Goal: Navigation & Orientation: Find specific page/section

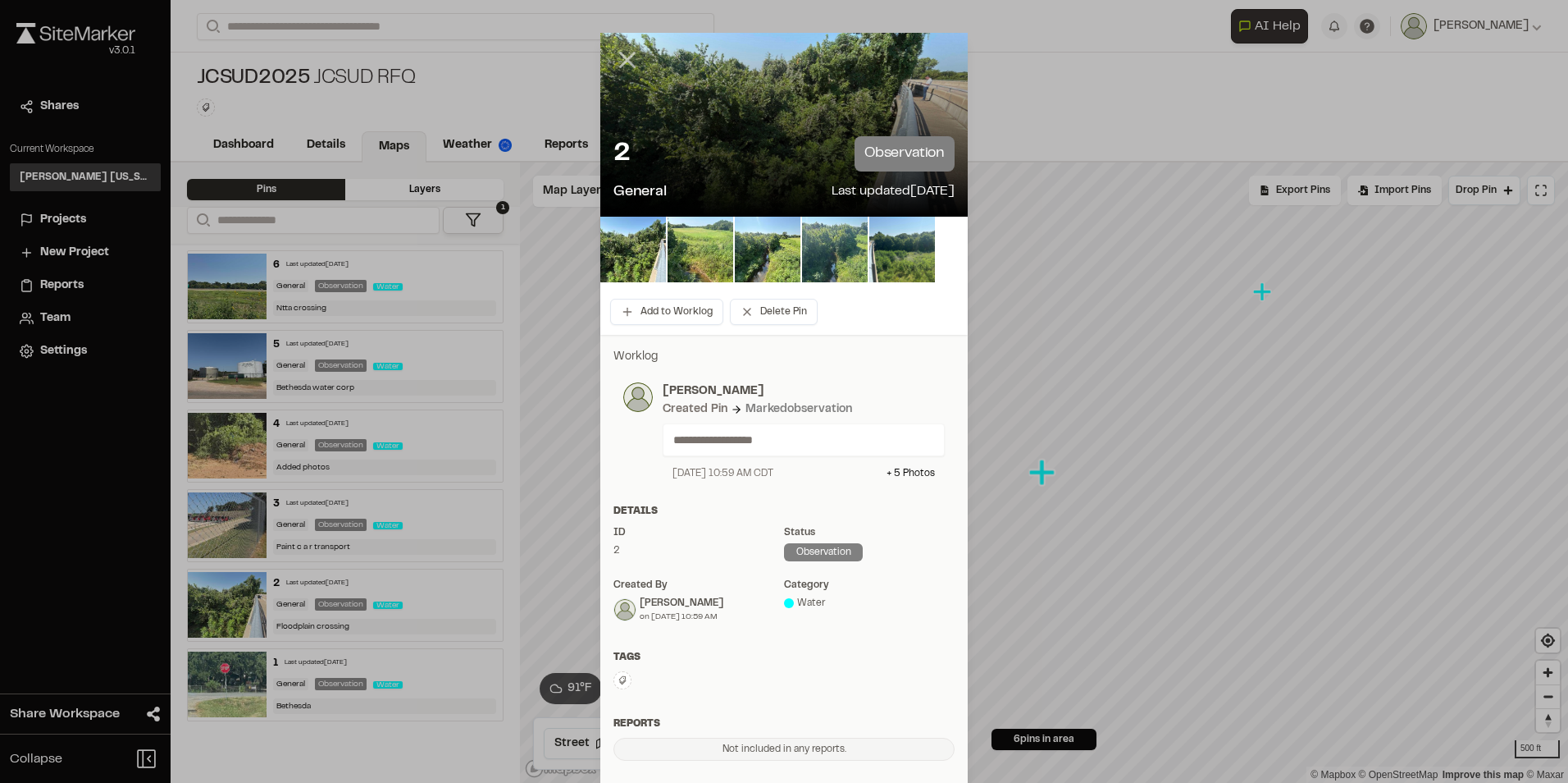
click at [613, 55] on icon at bounding box center [627, 60] width 28 height 28
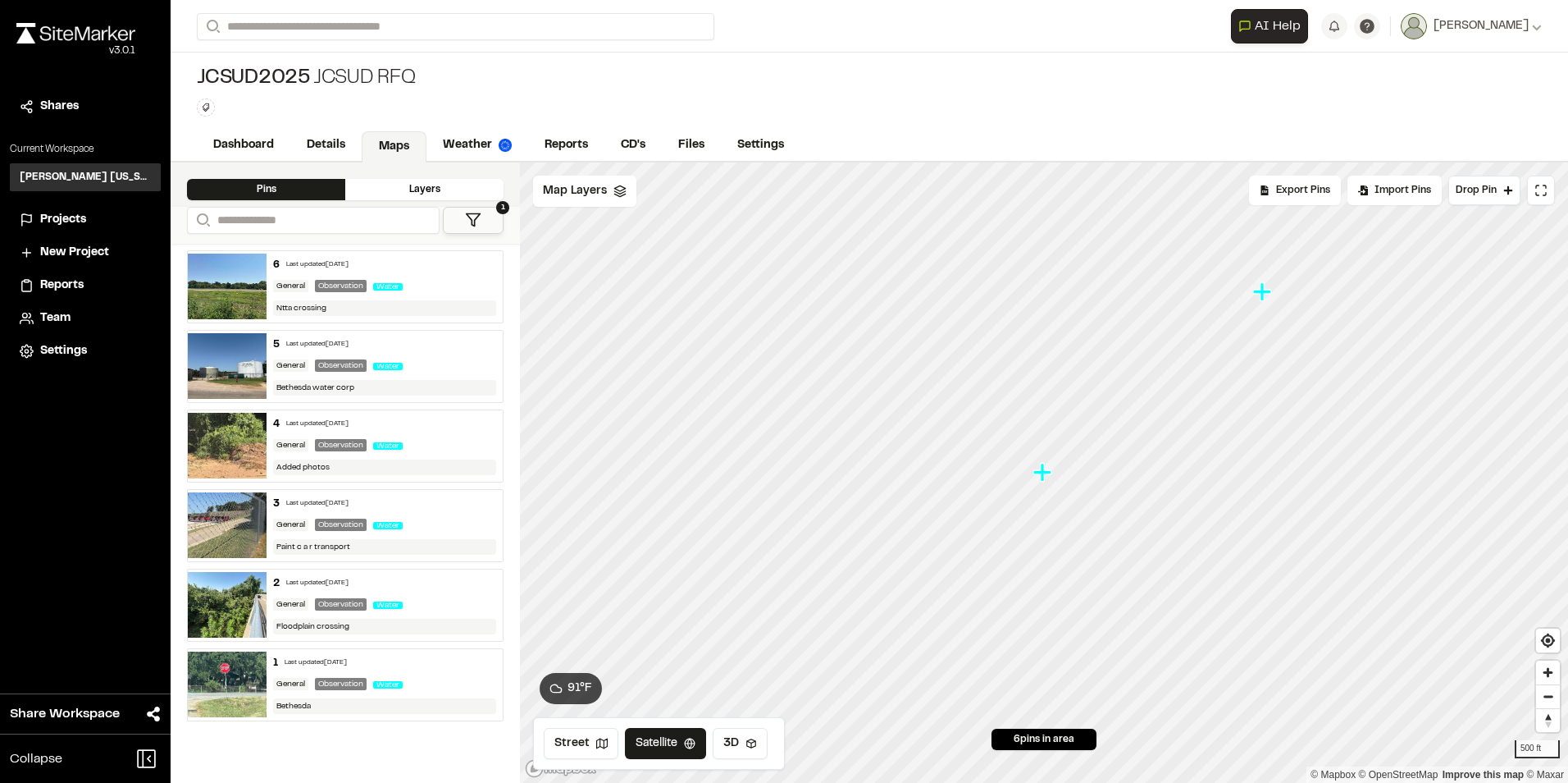
click at [56, 176] on h3 "[PERSON_NAME] [US_STATE]" at bounding box center [85, 176] width 131 height 15
click at [61, 182] on h3 "[PERSON_NAME] [US_STATE]" at bounding box center [85, 176] width 131 height 15
click at [82, 222] on span "Projects" at bounding box center [63, 220] width 46 height 18
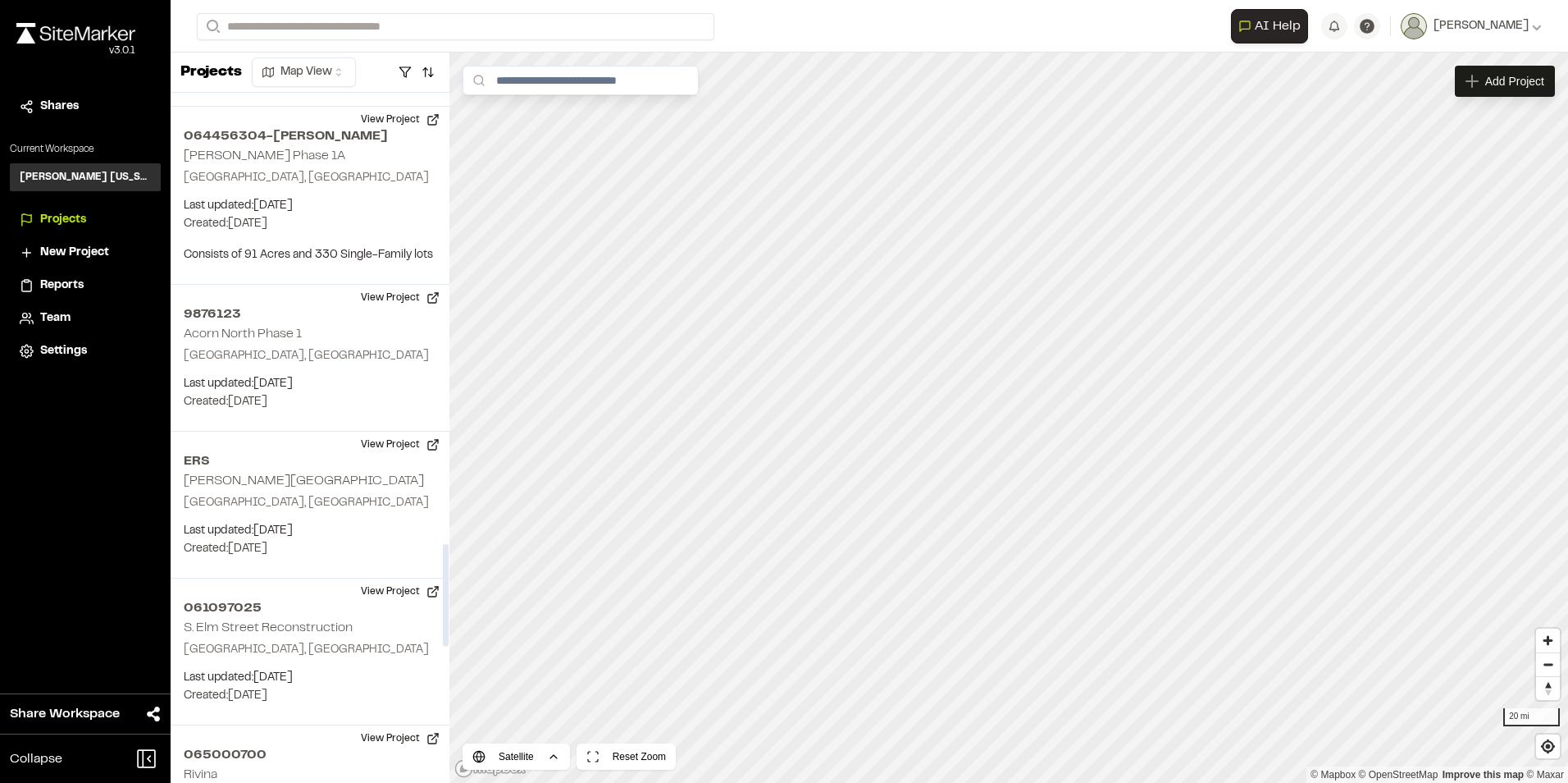
scroll to position [2963, 0]
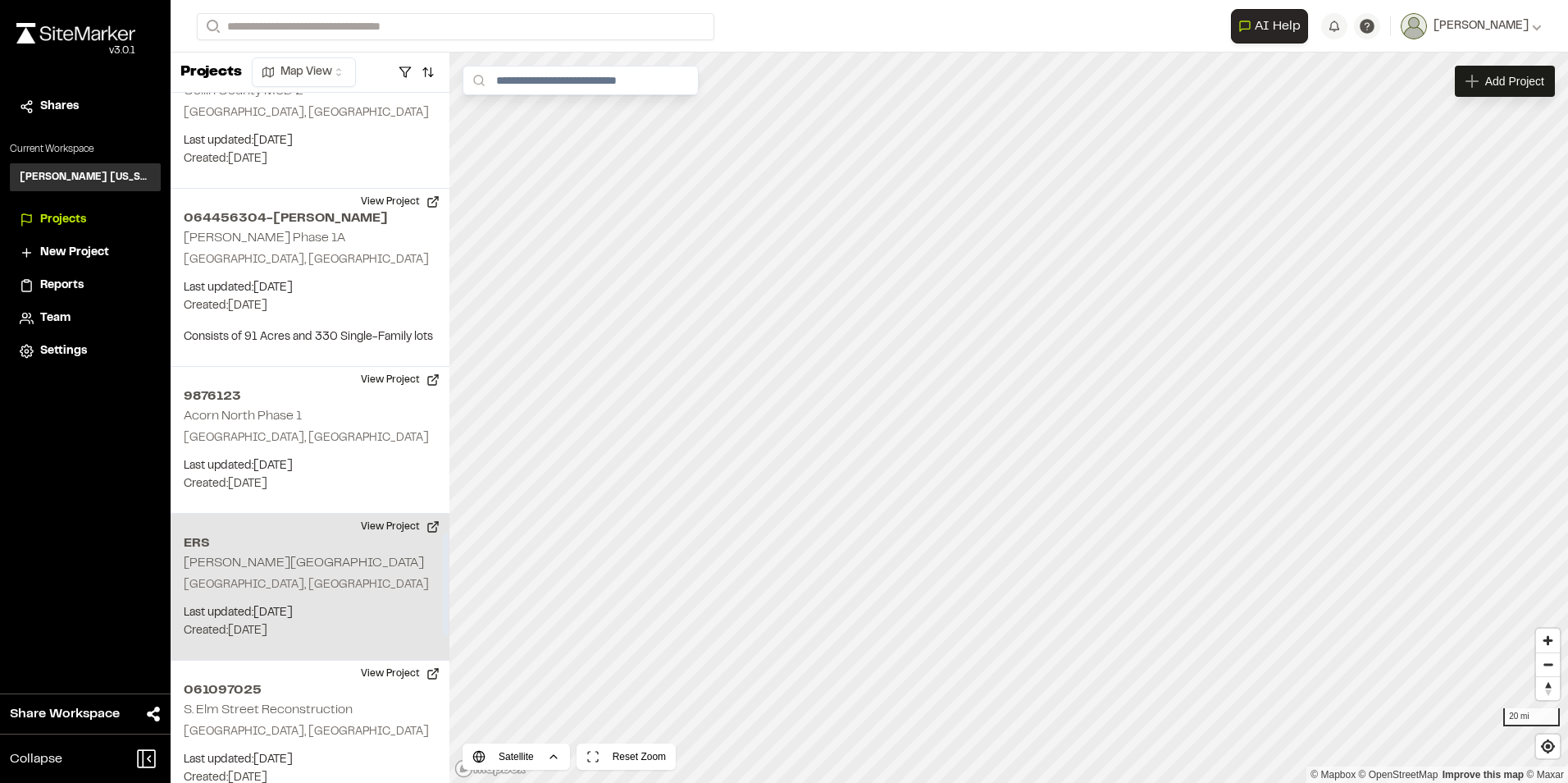
click at [302, 514] on div "ERS [PERSON_NAME][GEOGRAPHIC_DATA], [GEOGRAPHIC_DATA] Last updated: [DATE] Budg…" at bounding box center [309, 587] width 279 height 147
click at [1010, 425] on div "ERS [PERSON_NAME][GEOGRAPHIC_DATA]" at bounding box center [1009, 417] width 24 height 24
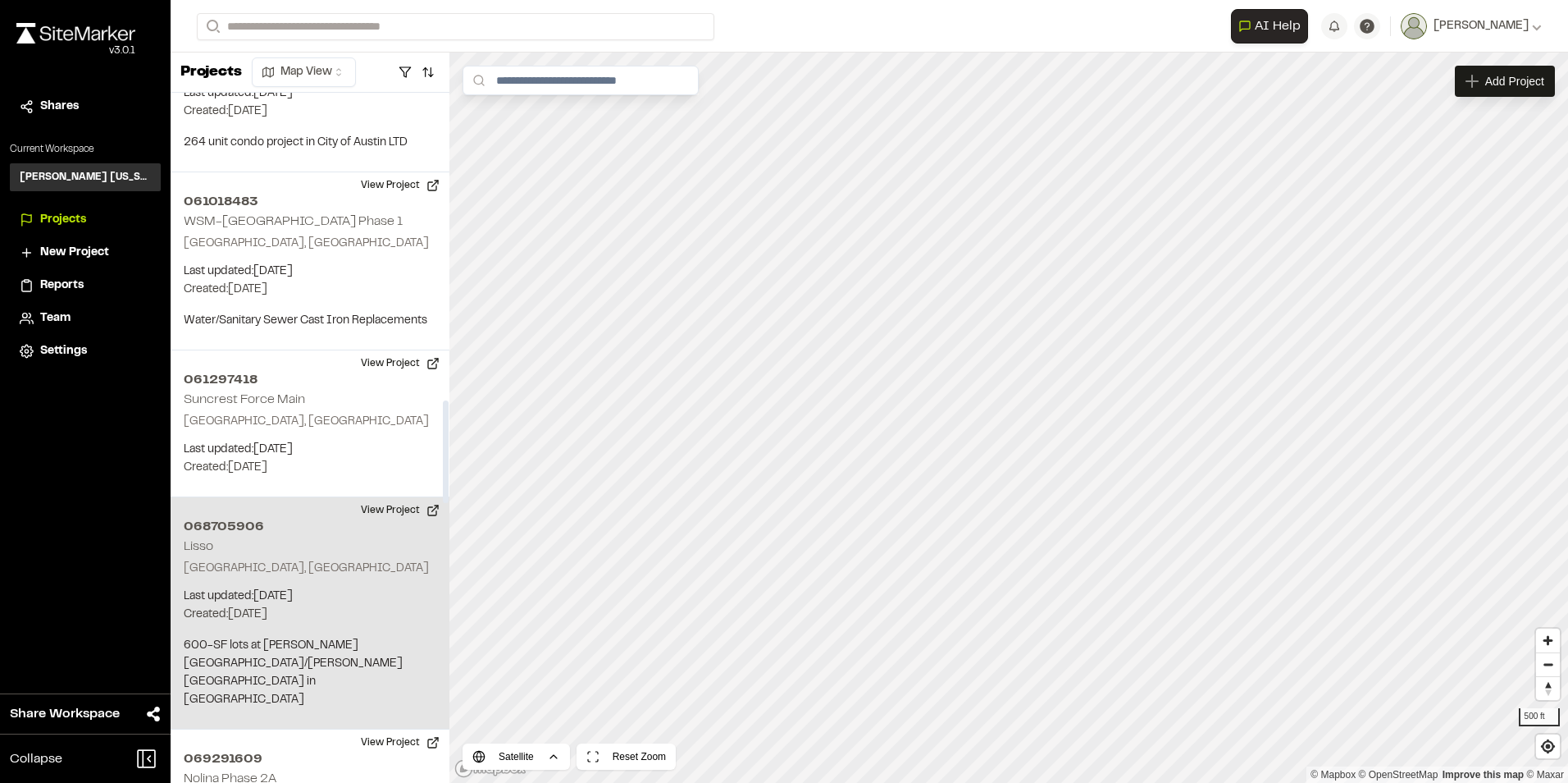
scroll to position [2058, 0]
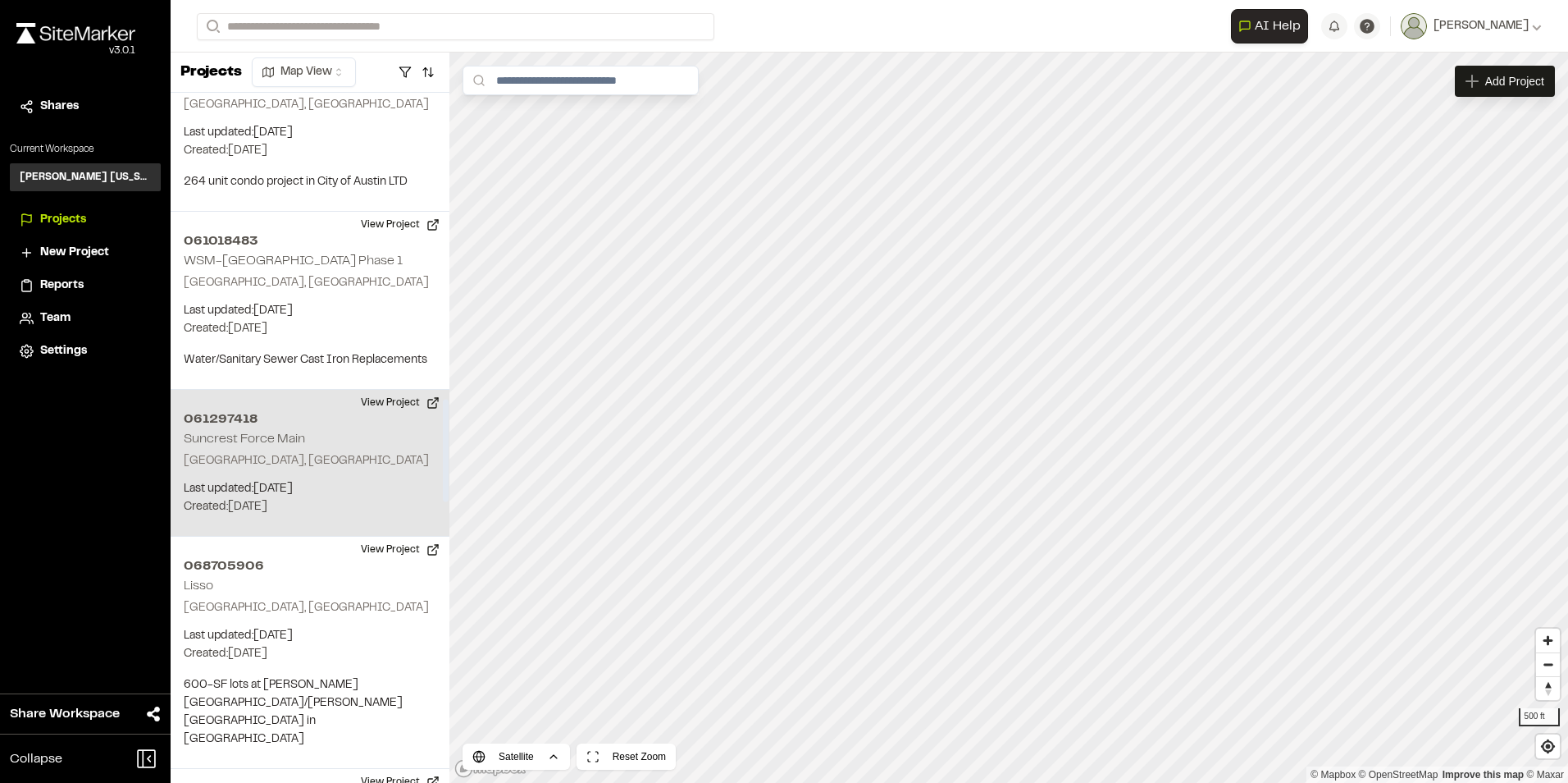
click at [324, 389] on div "061297418 [GEOGRAPHIC_DATA], [GEOGRAPHIC_DATA] Last updated: [DATE] Budget: $ C…" at bounding box center [309, 462] width 279 height 147
click at [1007, 415] on div "061297418 Suncrest Force Main" at bounding box center [1009, 417] width 24 height 24
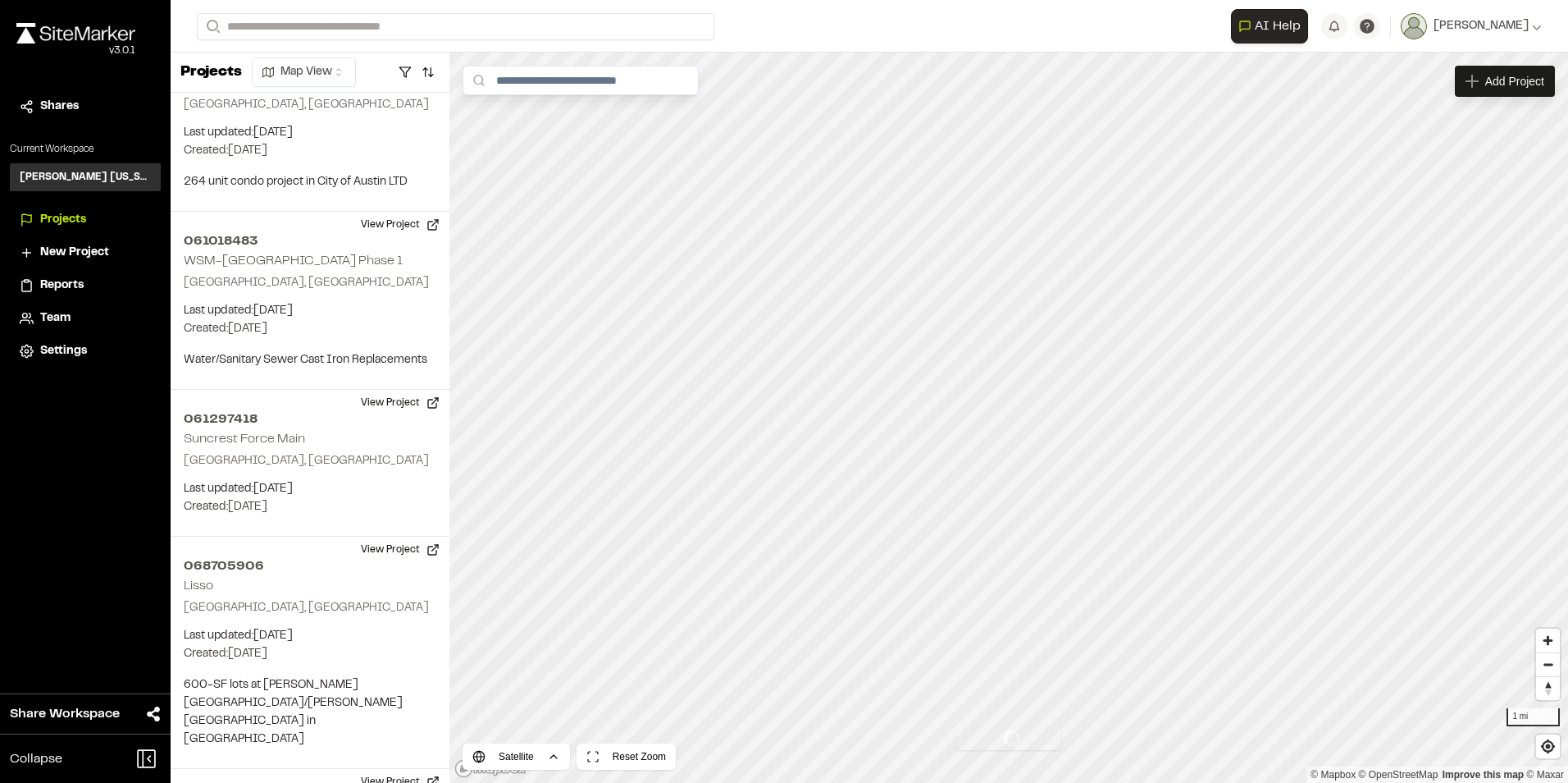
scroll to position [2296, 0]
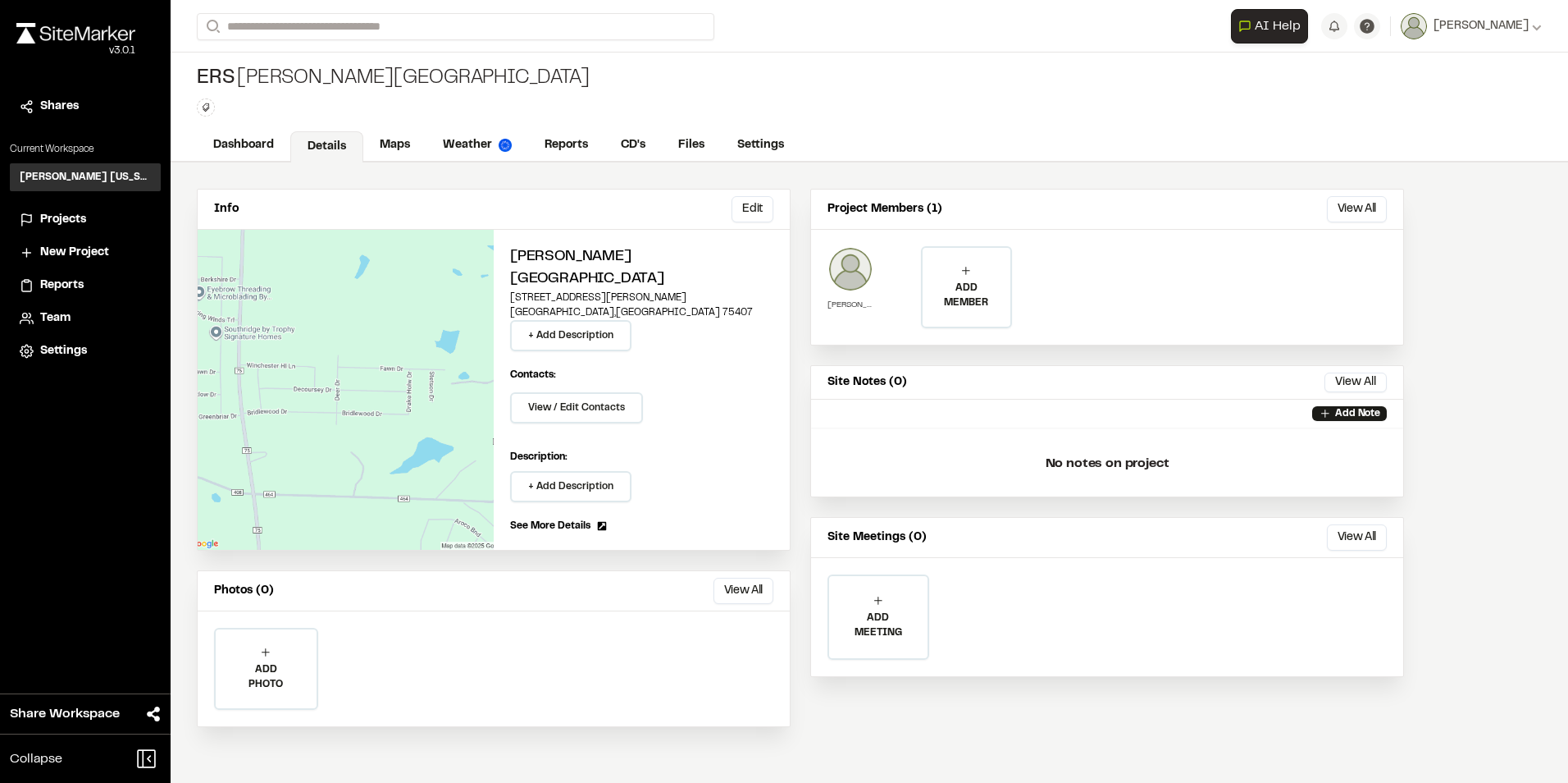
click at [850, 273] on img at bounding box center [850, 269] width 46 height 46
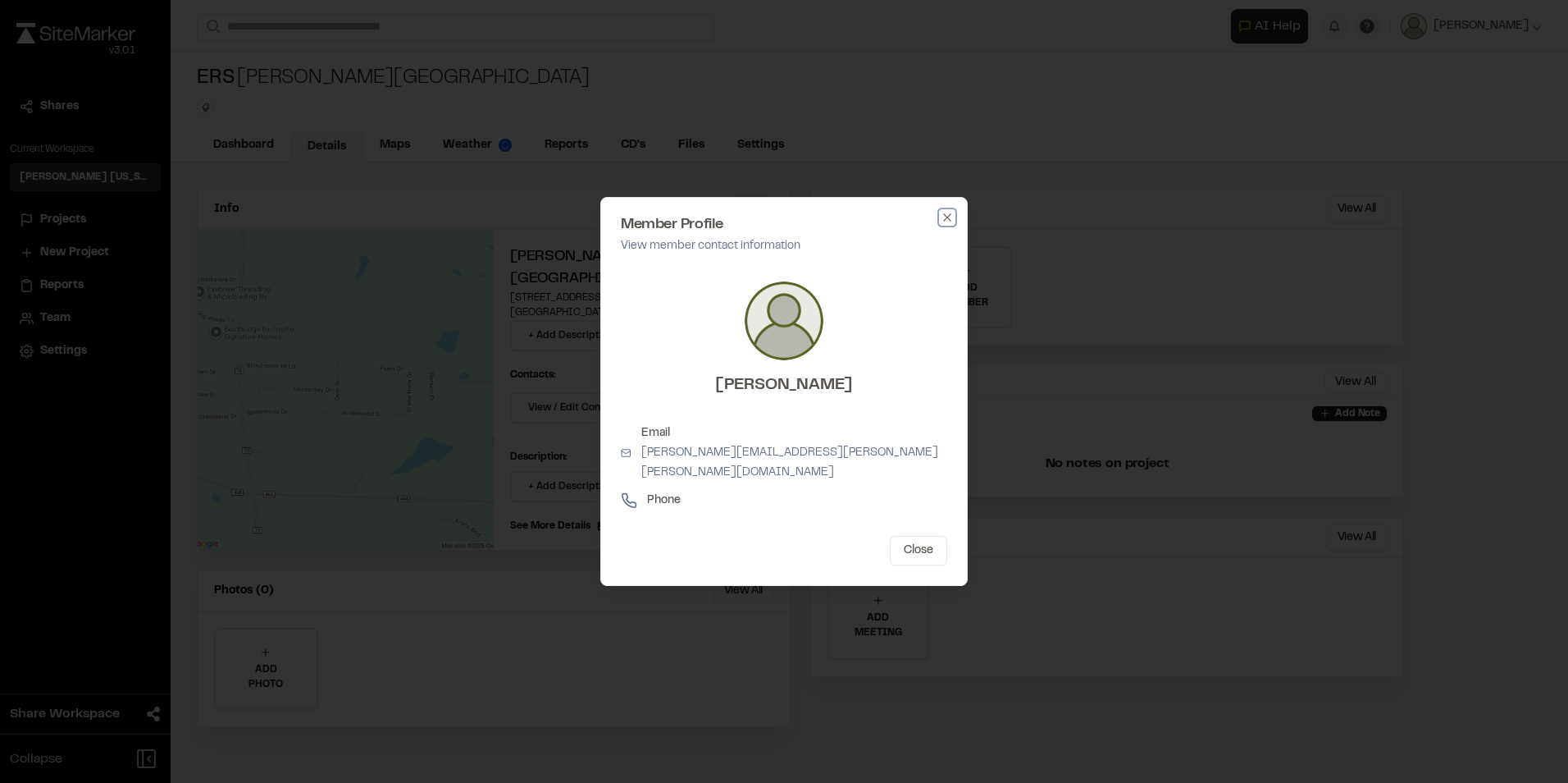
click at [945, 222] on icon "button" at bounding box center [947, 217] width 13 height 13
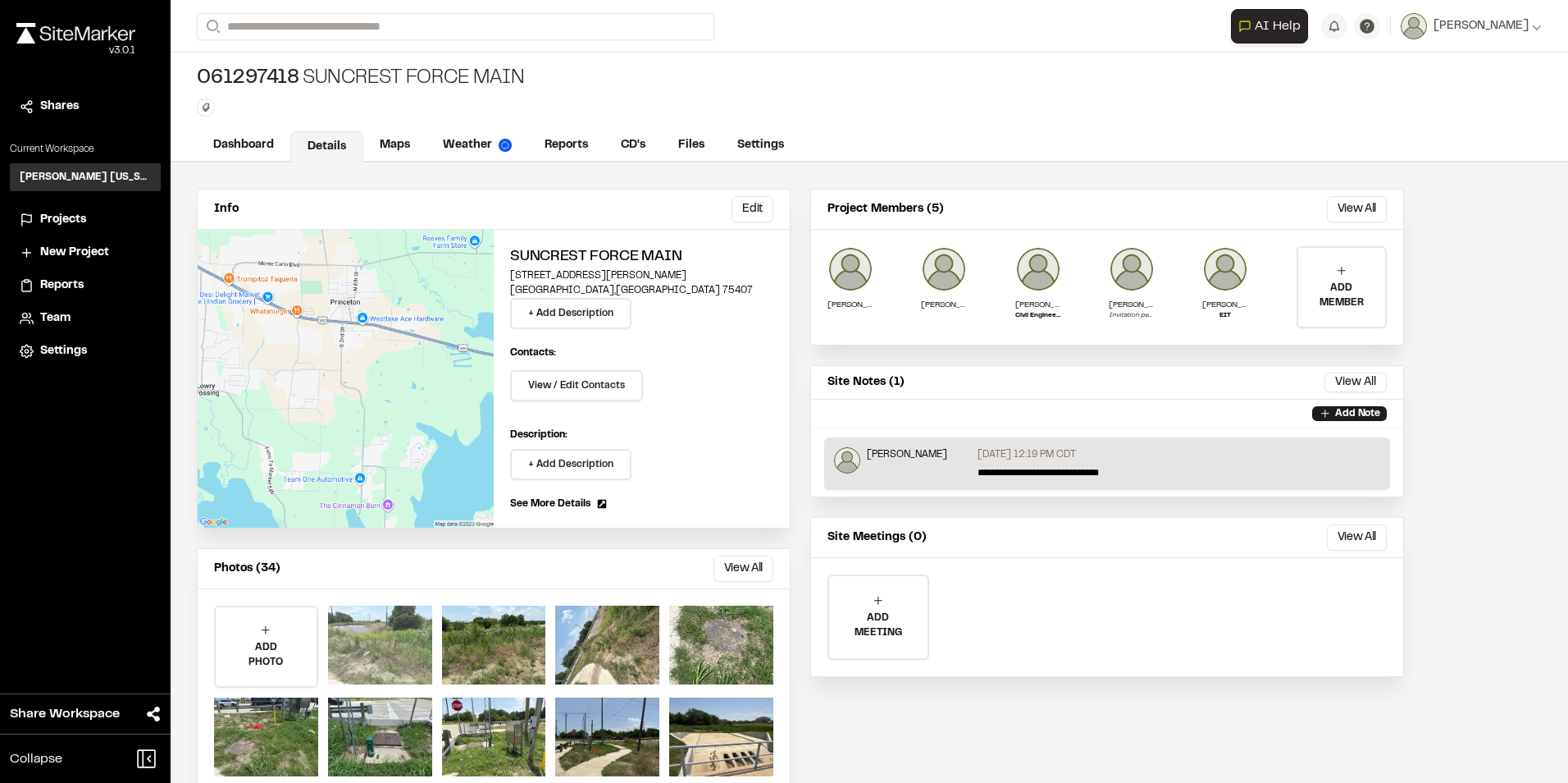
click at [361, 643] on div at bounding box center [380, 645] width 104 height 79
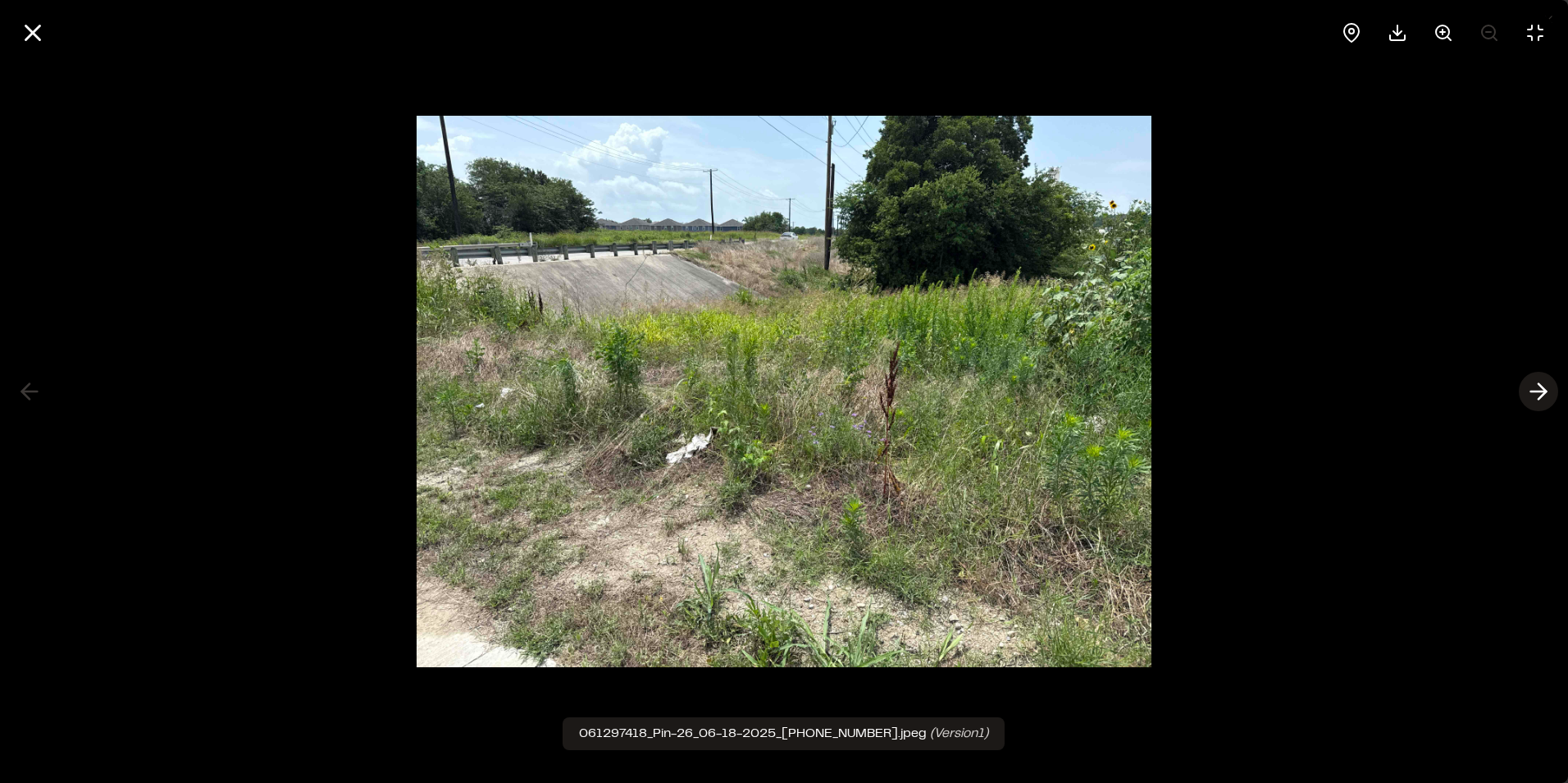
click at [1545, 383] on icon at bounding box center [1538, 391] width 26 height 28
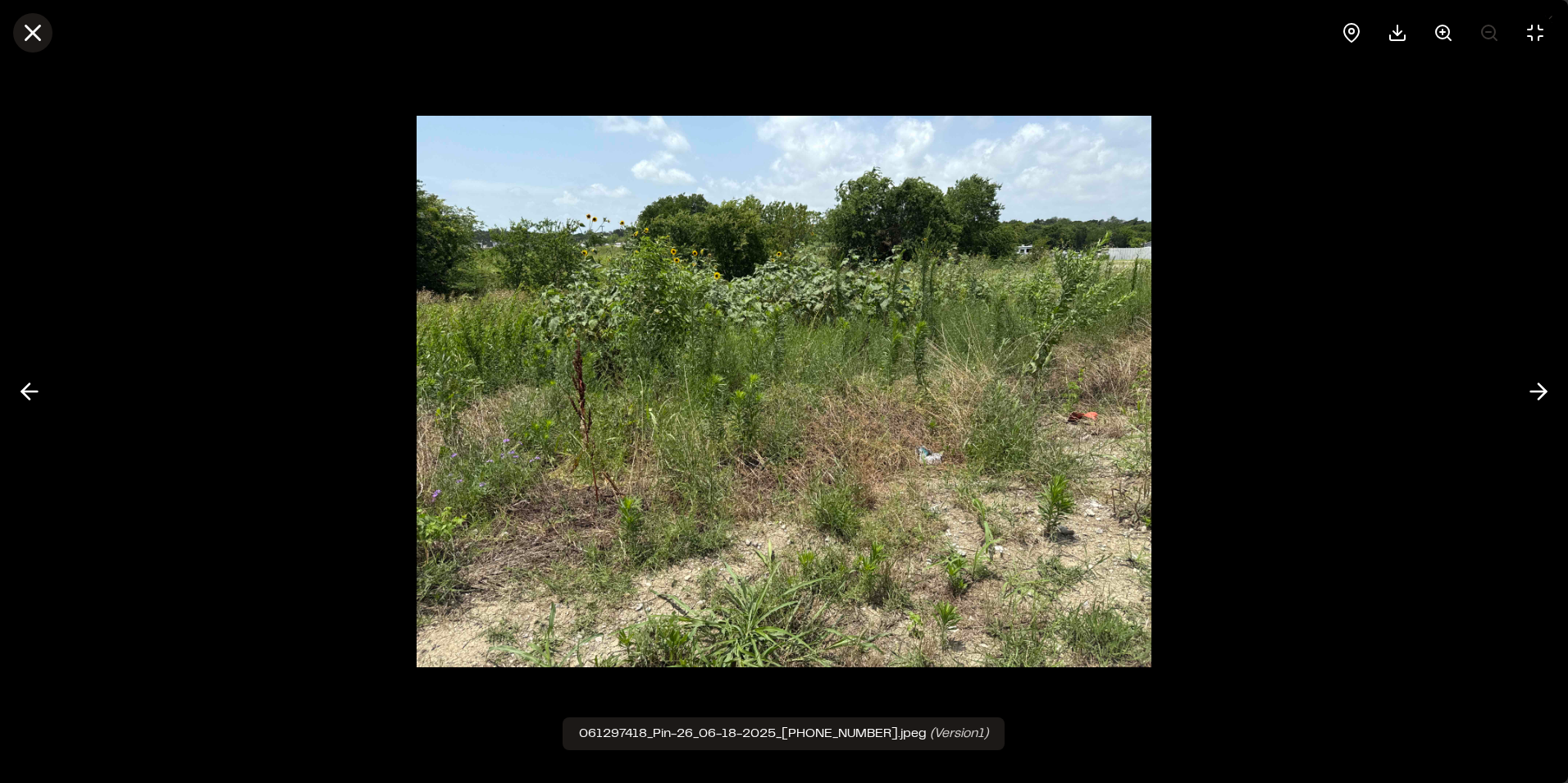
click at [45, 31] on icon at bounding box center [33, 33] width 28 height 28
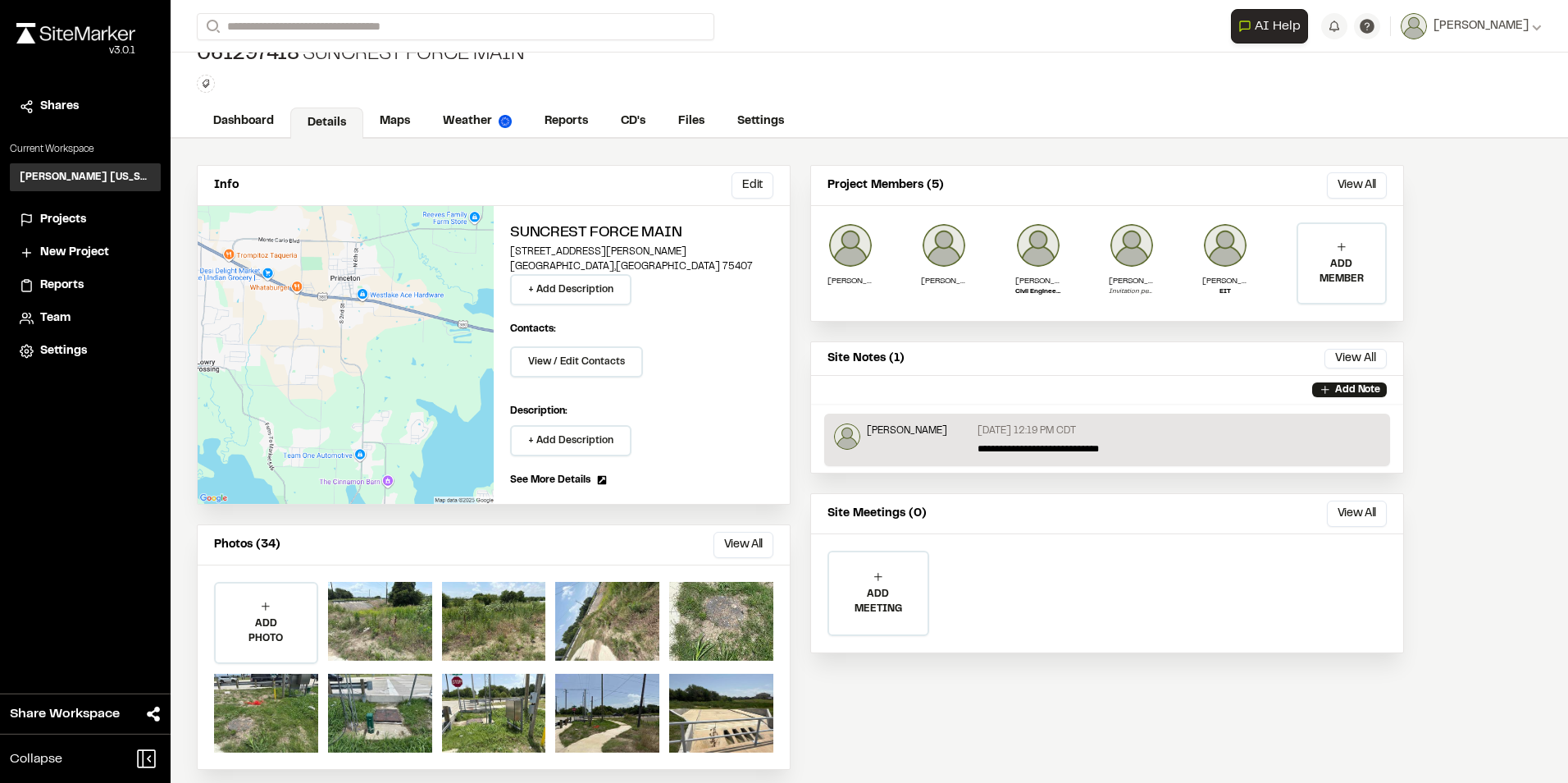
scroll to position [36, 0]
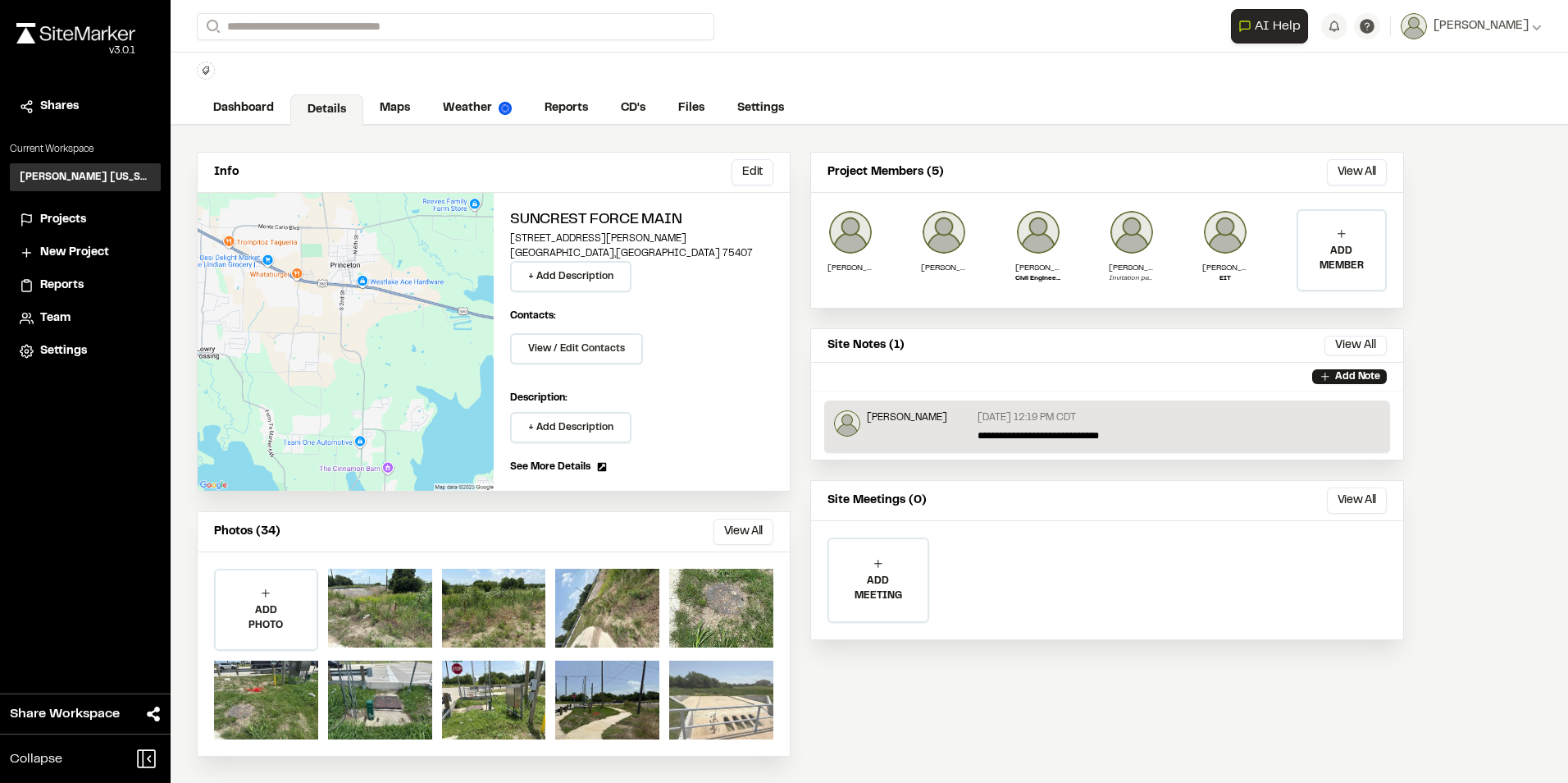
click at [737, 712] on div at bounding box center [721, 700] width 104 height 79
